Goal: Answer question/provide support

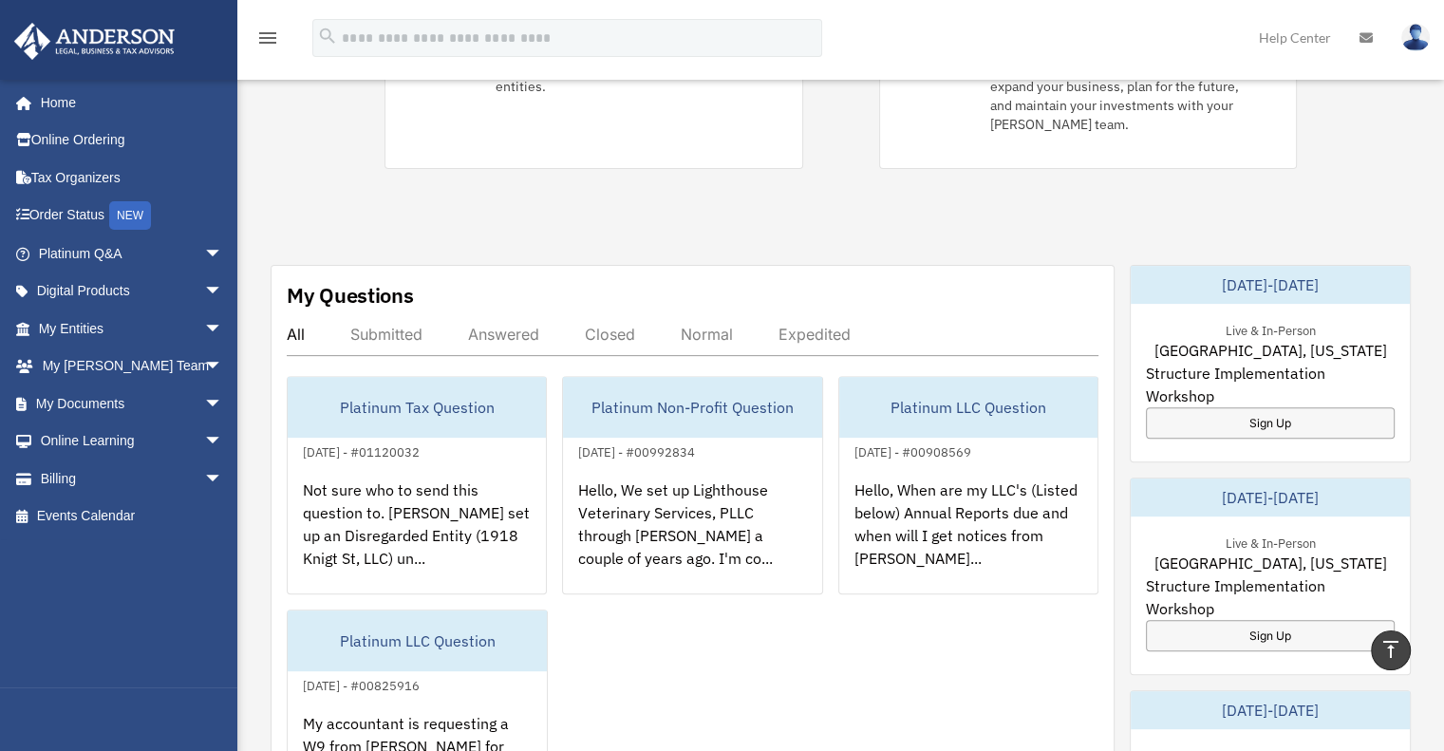
scroll to position [475, 0]
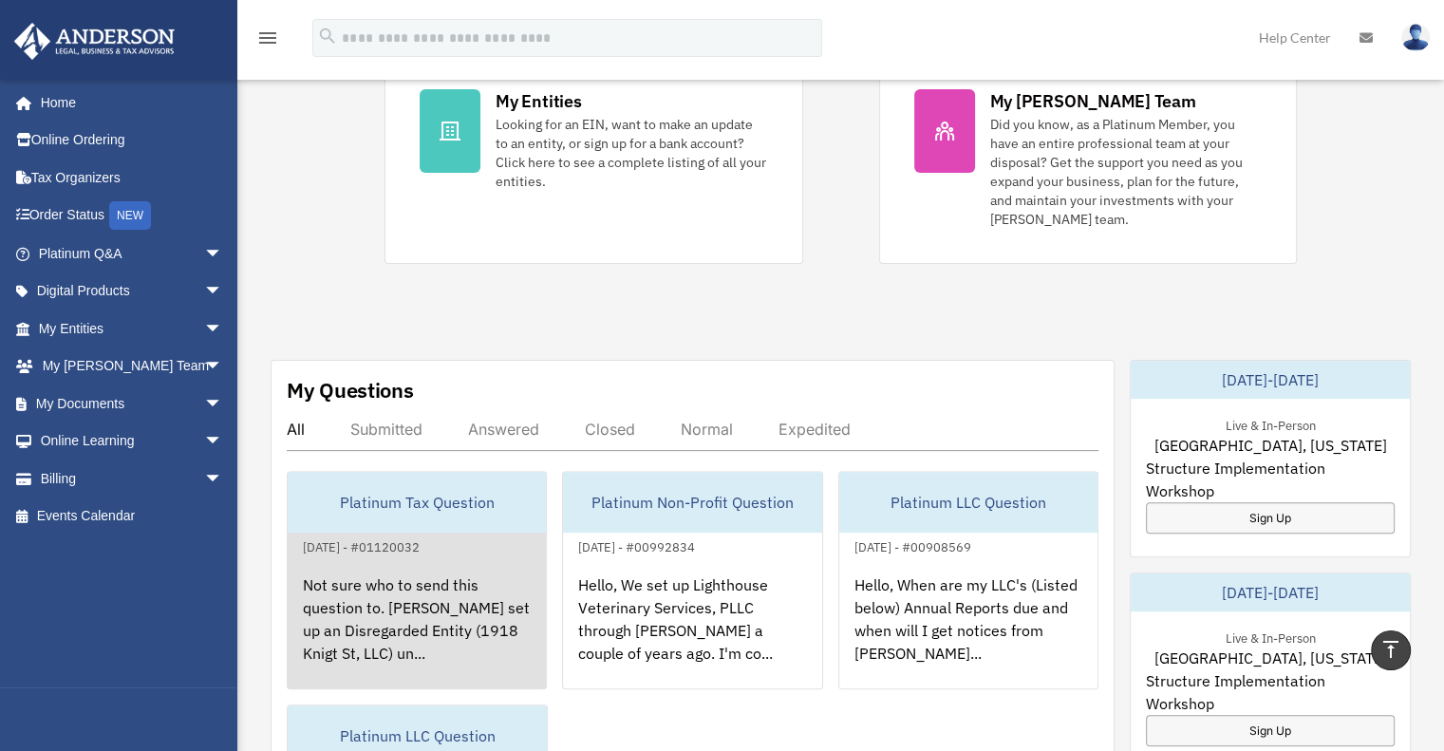
click at [444, 558] on div "Not sure who to send this question to. Anderson set up an Disregarded Entity (1…" at bounding box center [417, 632] width 258 height 148
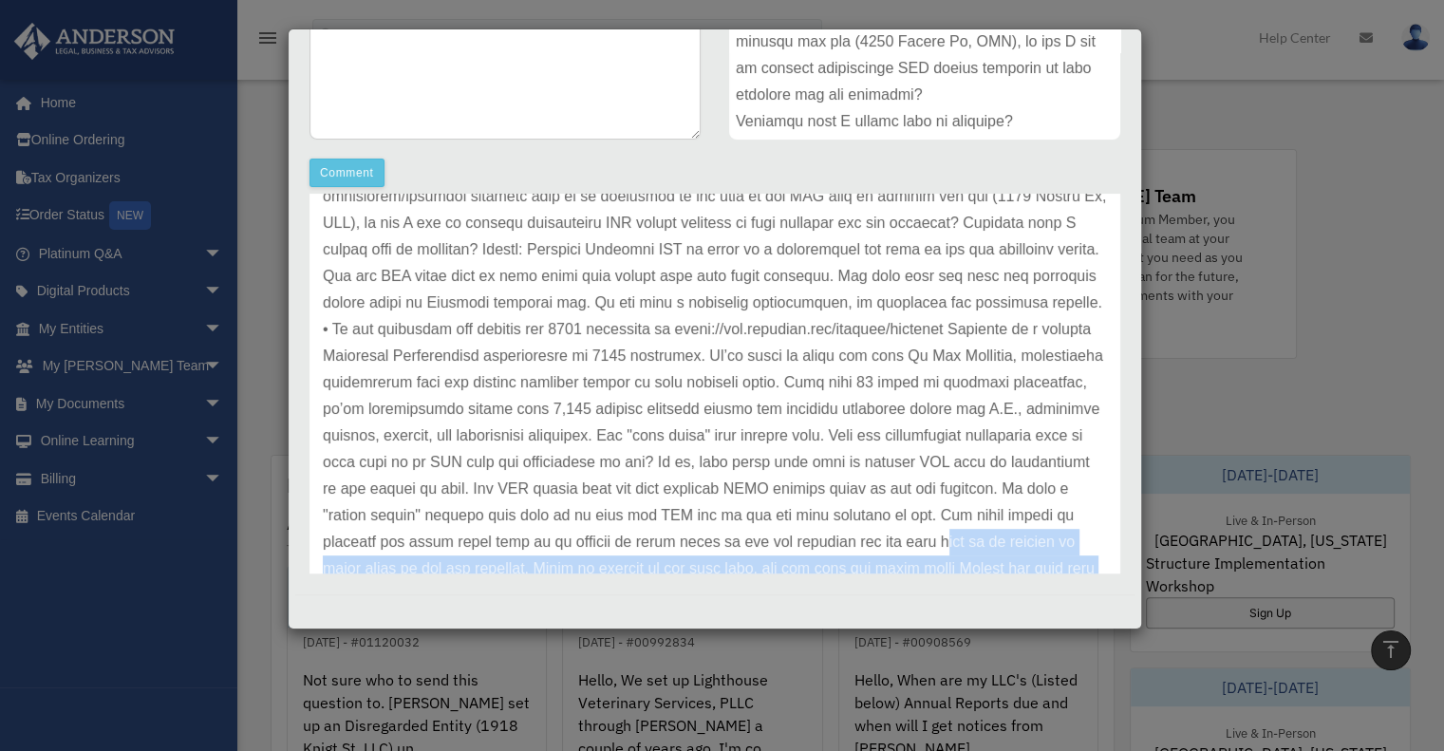
scroll to position [341, 0]
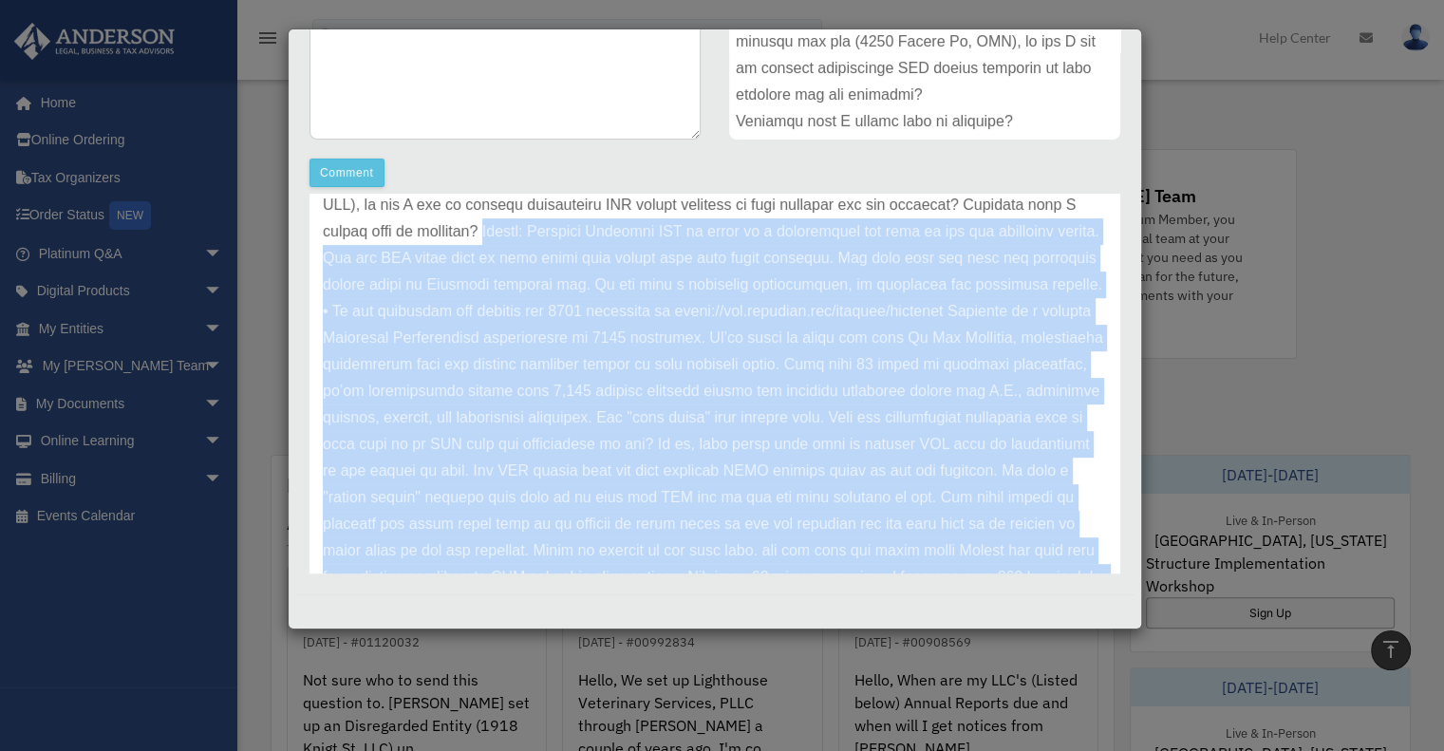
drag, startPoint x: 844, startPoint y: 521, endPoint x: 501, endPoint y: 227, distance: 451.6
click at [501, 227] on p at bounding box center [715, 378] width 784 height 850
copy p "Answer: Farenafi Holdings LLC is taxed as a partnership and that is the tax rep…"
click at [714, 411] on p at bounding box center [715, 378] width 784 height 850
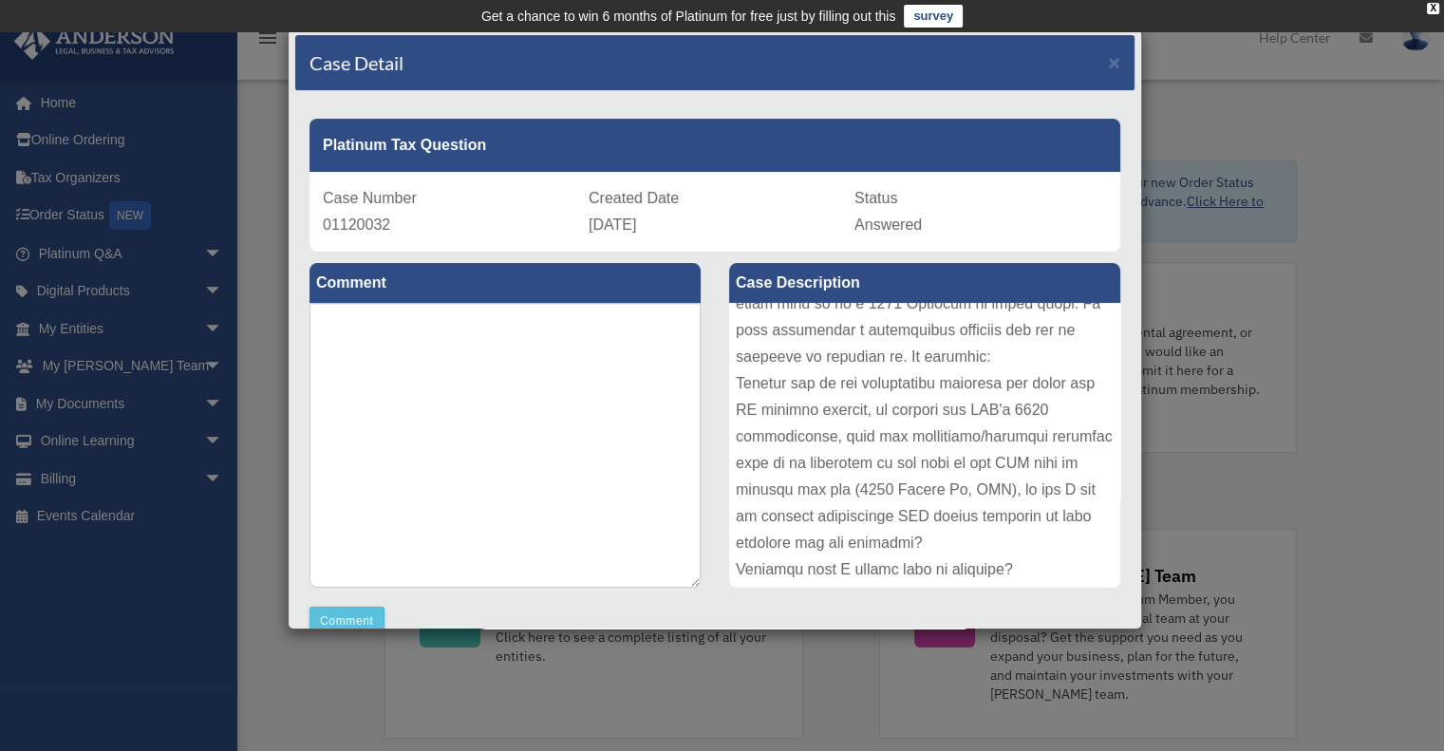
scroll to position [0, 0]
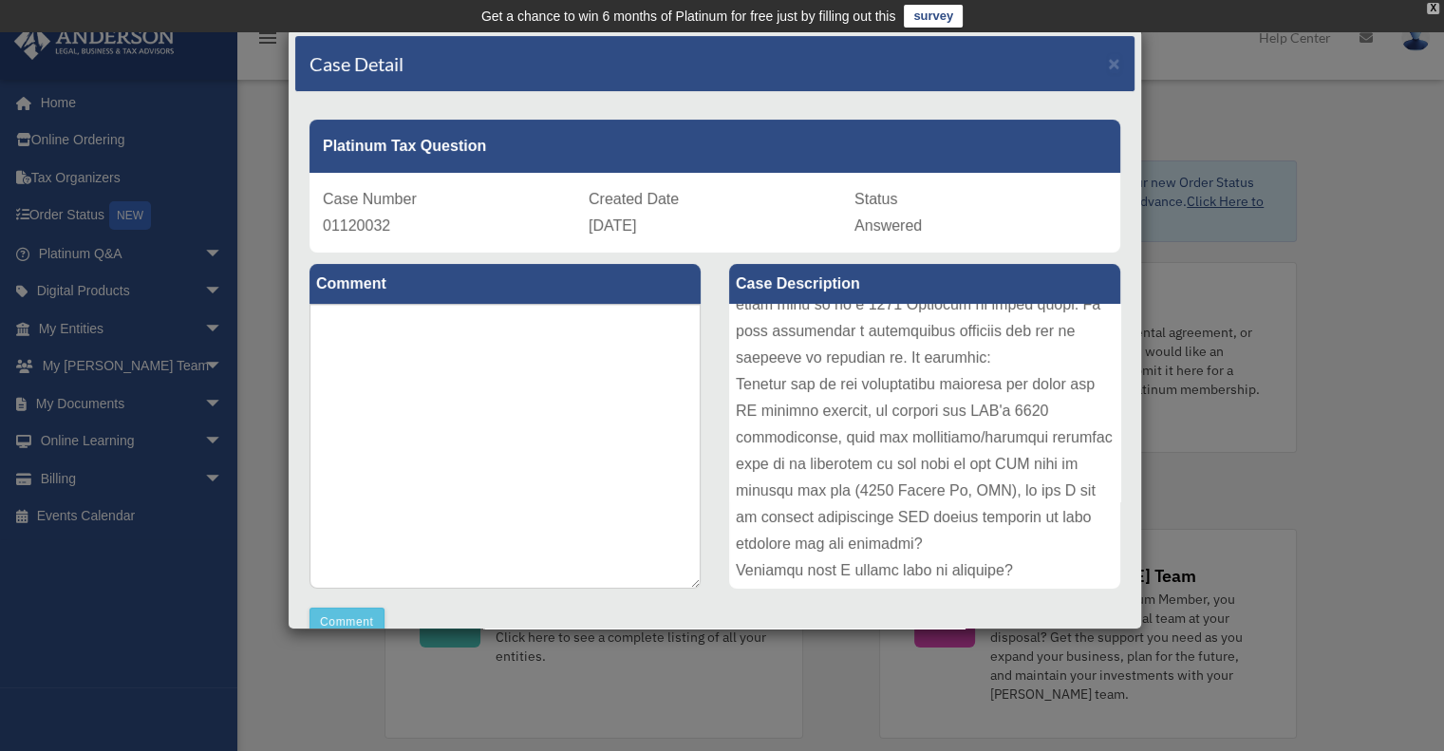
click at [1431, 9] on div "X" at bounding box center [1433, 8] width 12 height 11
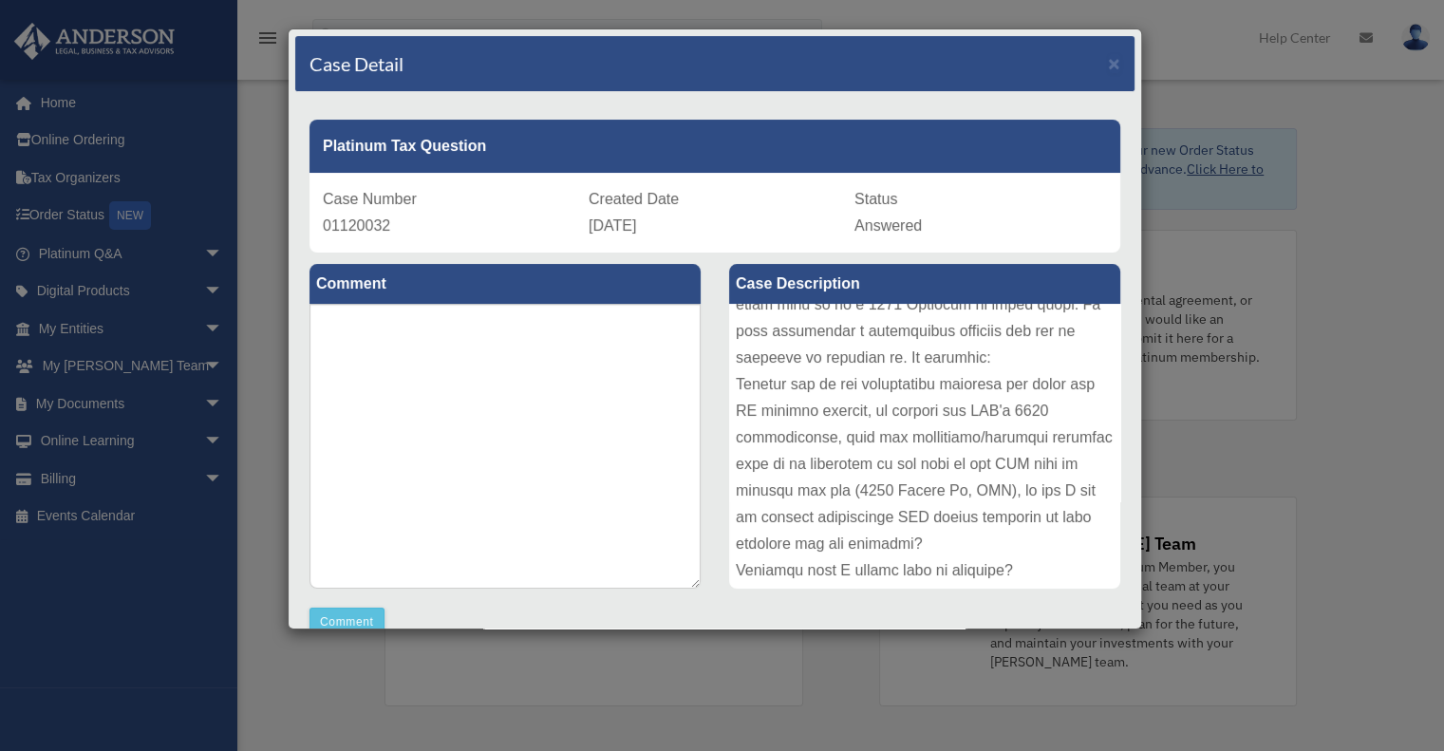
click at [73, 100] on div "Case Detail × Platinum Tax Question Case Number 01120032 Created Date September…" at bounding box center [722, 375] width 1444 height 751
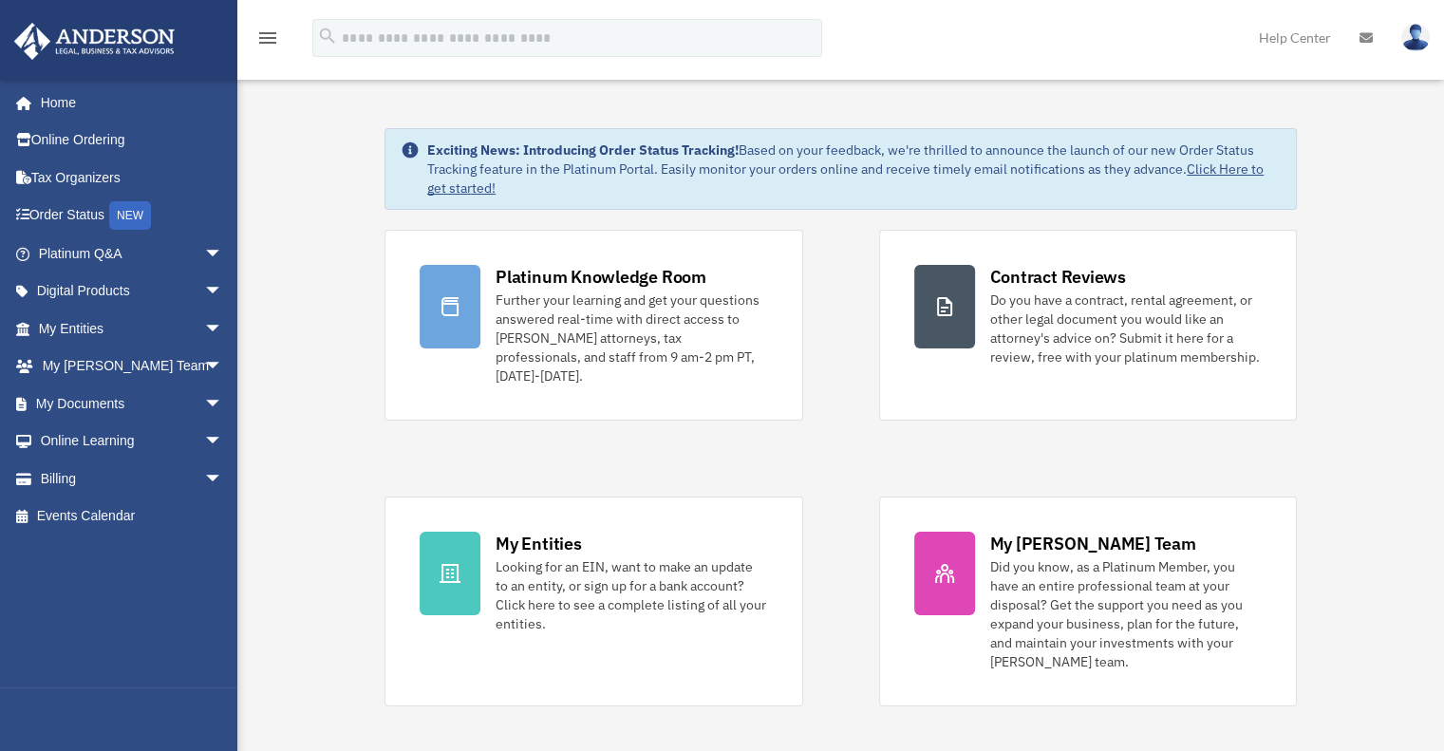
scroll to position [625, 0]
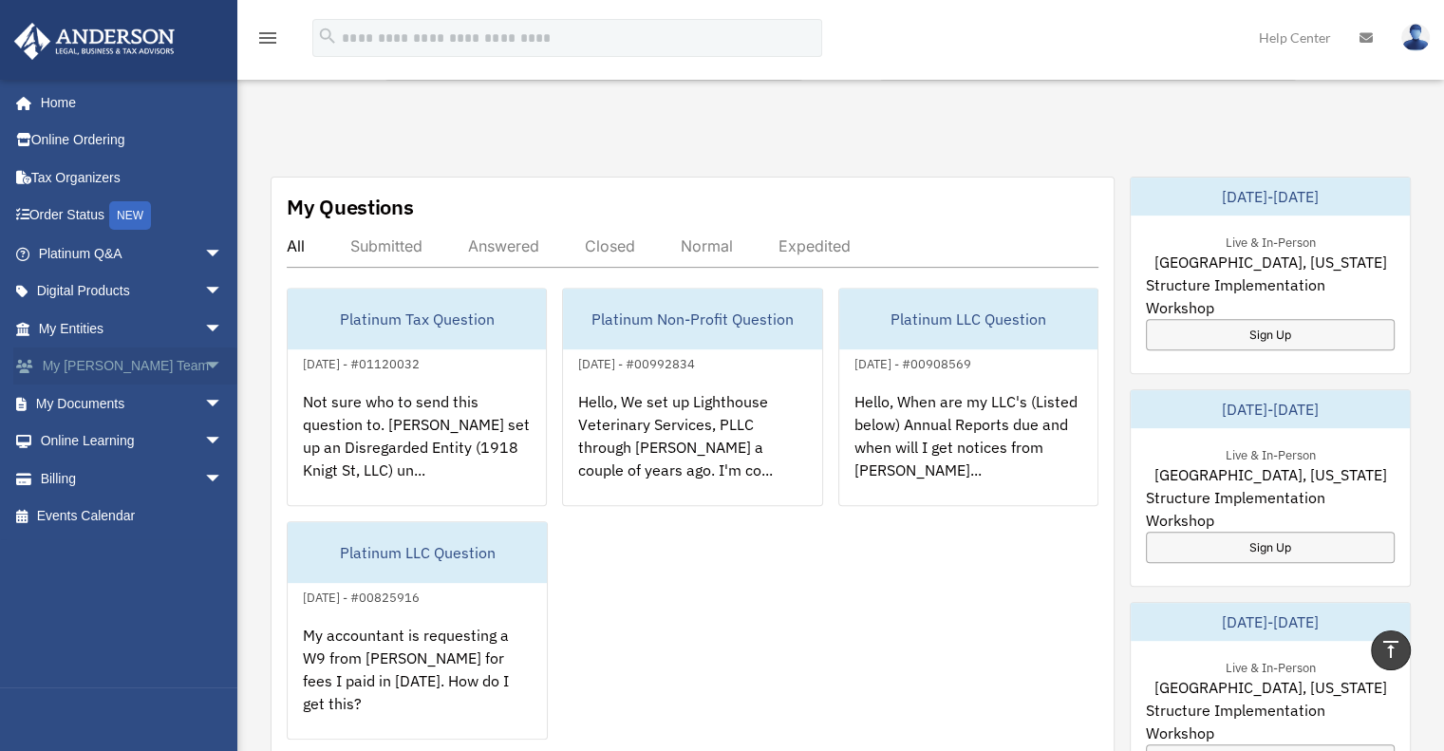
click at [111, 365] on link "My Anderson Team arrow_drop_down" at bounding box center [132, 366] width 238 height 38
click at [204, 360] on span "arrow_drop_down" at bounding box center [223, 366] width 38 height 39
